Goal: Find specific page/section

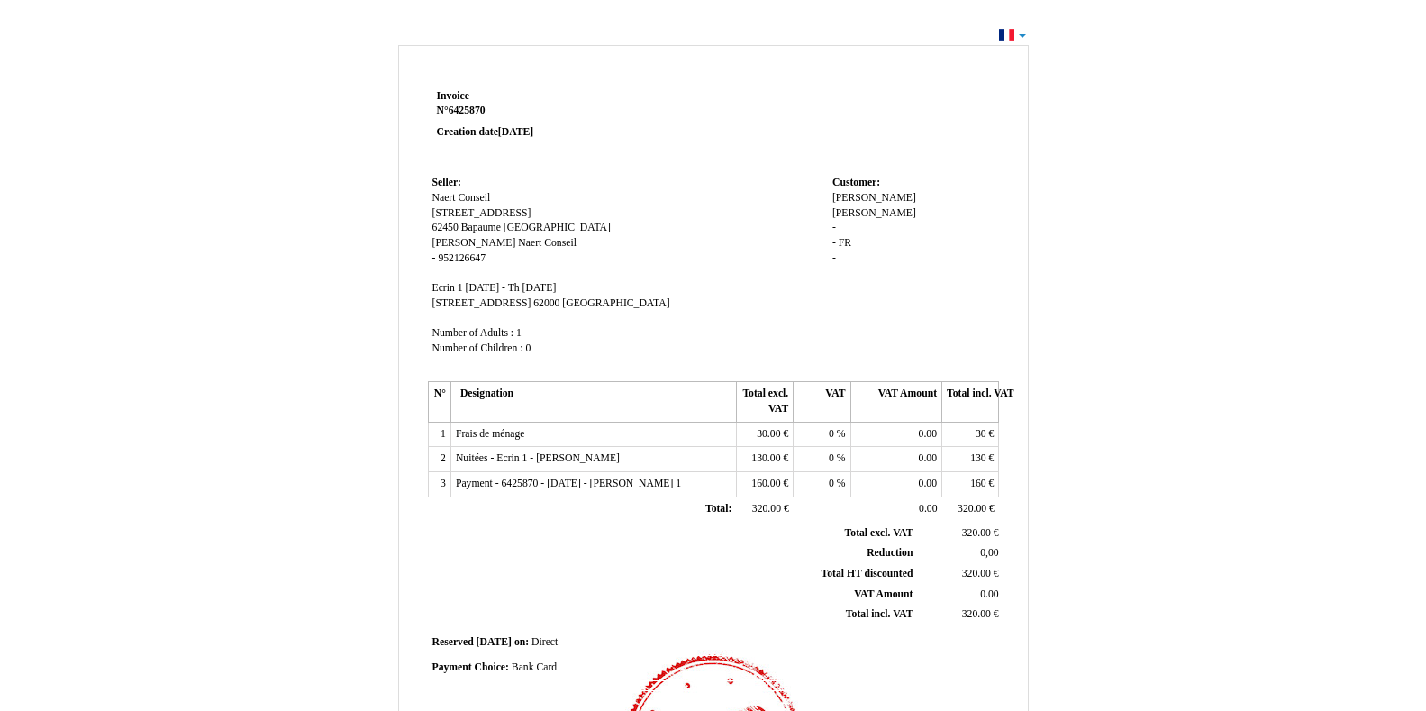
drag, startPoint x: 434, startPoint y: 88, endPoint x: 556, endPoint y: 106, distance: 122.9
click at [692, 85] on tr "Invoice Invoice N° 6425870 6425870 Creation date [DATE]" at bounding box center [714, 128] width 572 height 86
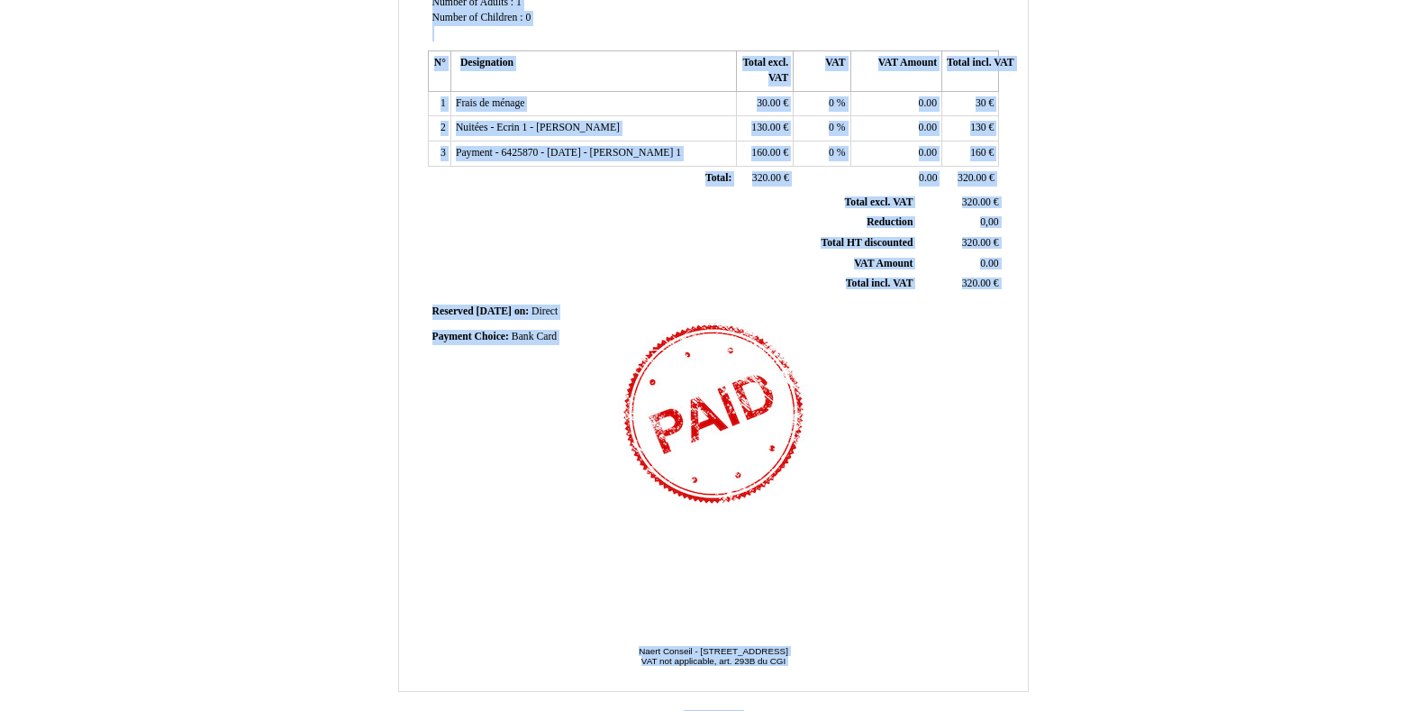
scroll to position [349, 0]
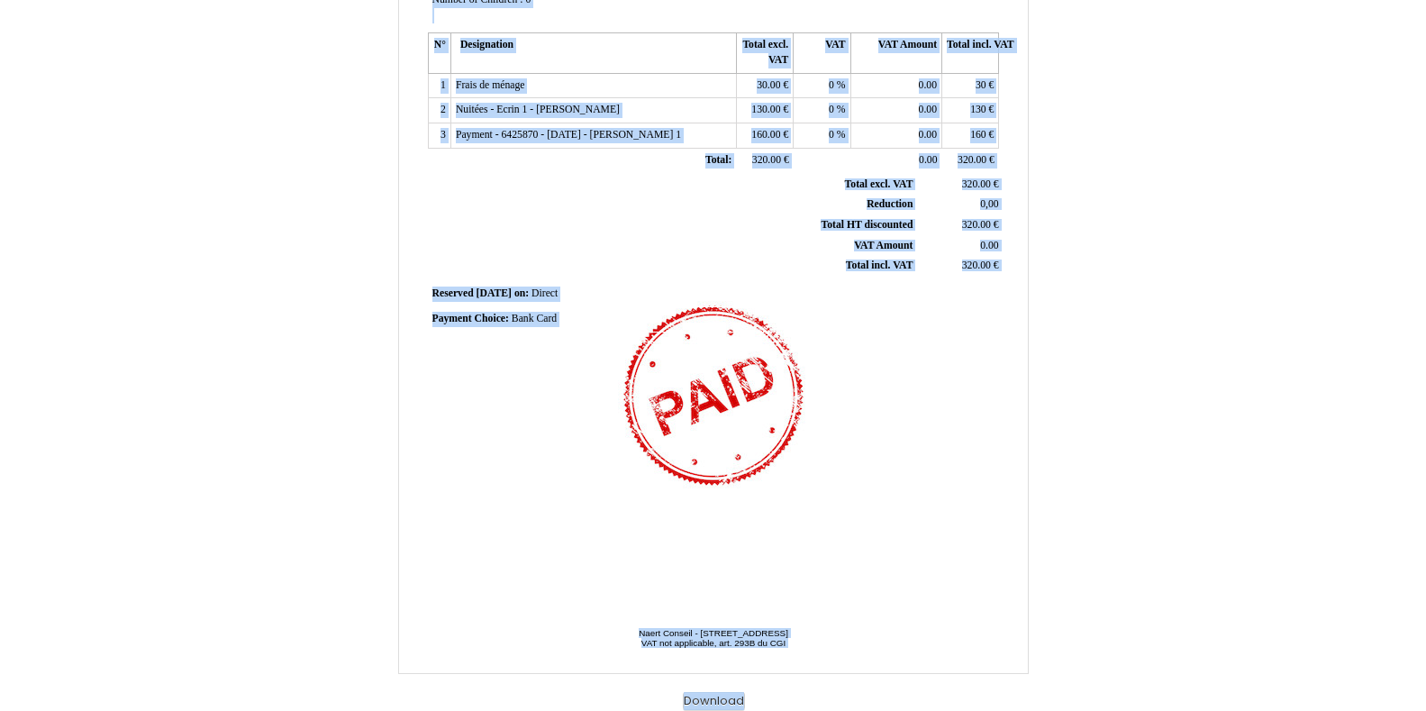
drag, startPoint x: 425, startPoint y: 80, endPoint x: 848, endPoint y: 622, distance: 686.8
click at [1020, 694] on div "Invoice Invoice N° 6425870 6425870 Creation date [DATE] Seller: Seller: Naert C…" at bounding box center [713, 201] width 1054 height 1018
copy div "Invoice N° 6425870 Creation date [DATE] Seller: Naert Conseil [STREET_ADDRESS] …"
